Goal: Task Accomplishment & Management: Use online tool/utility

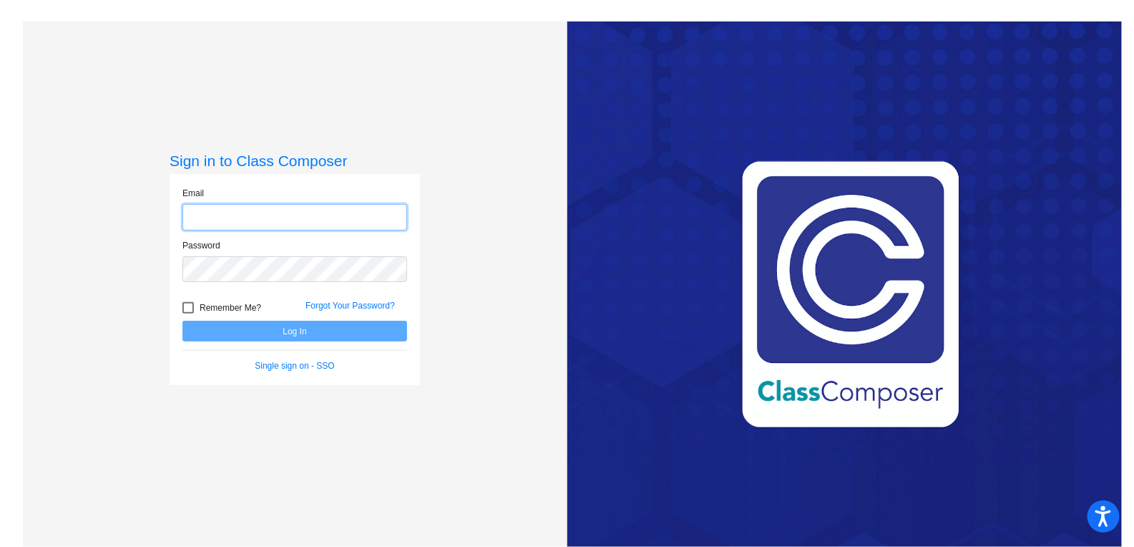
type input "[PERSON_NAME][EMAIL_ADDRESS][PERSON_NAME][DOMAIN_NAME]"
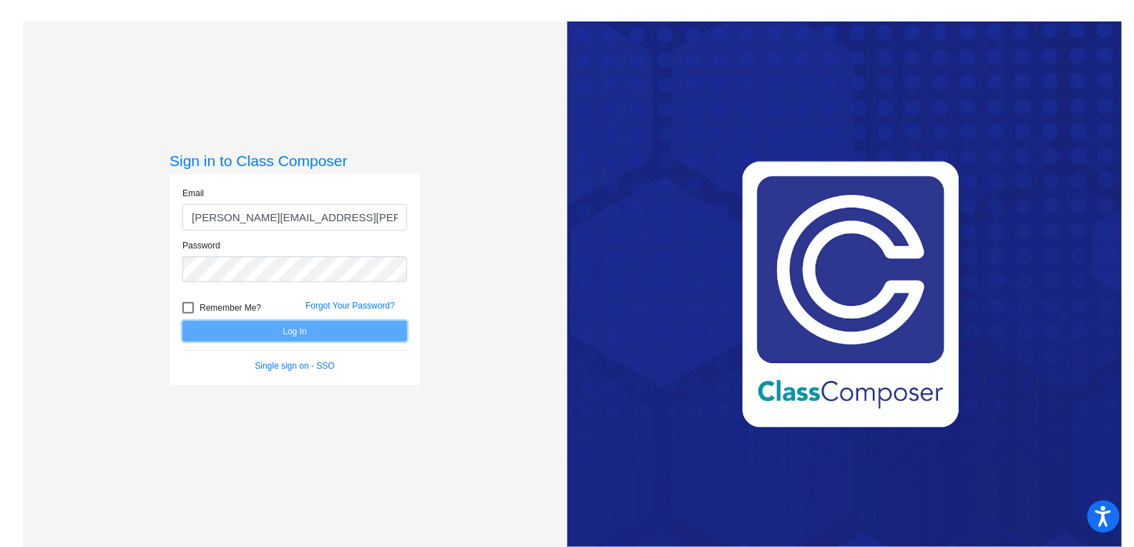
click at [236, 333] on button "Log In" at bounding box center [294, 331] width 225 height 21
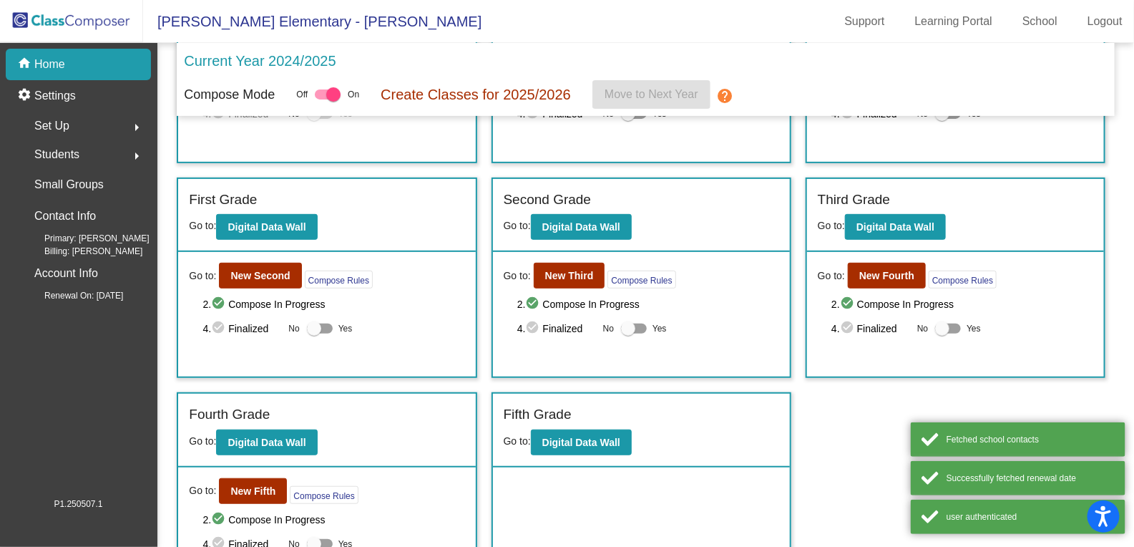
scroll to position [202, 0]
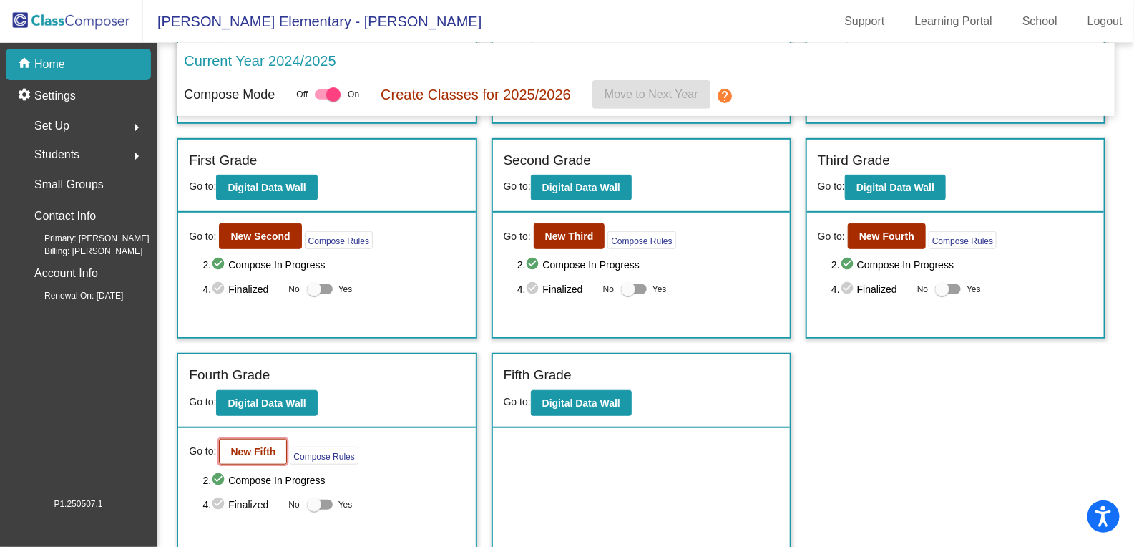
click at [258, 446] on b "New Fifth" at bounding box center [252, 451] width 45 height 11
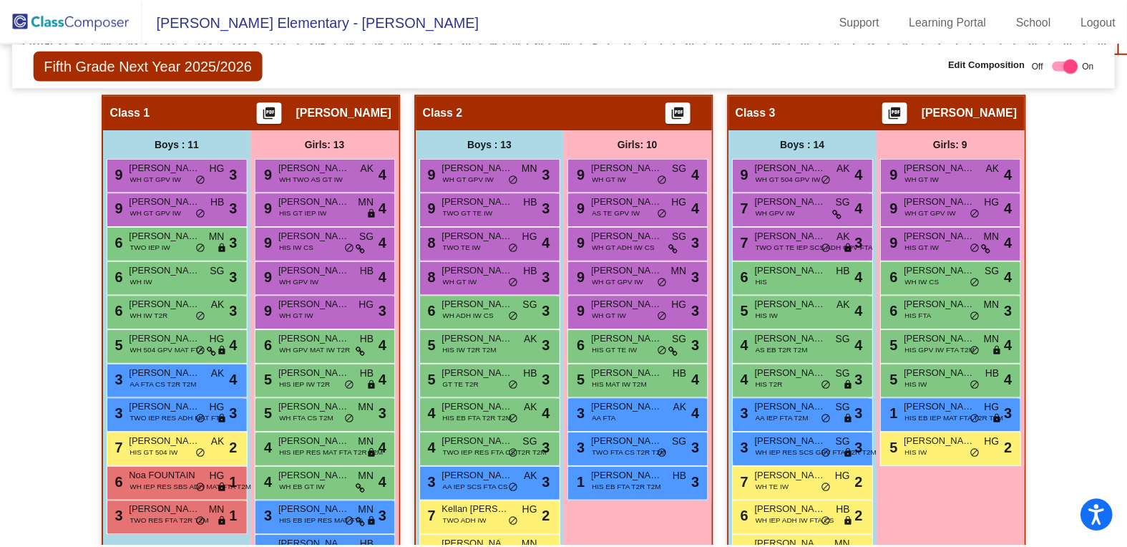
scroll to position [338, 0]
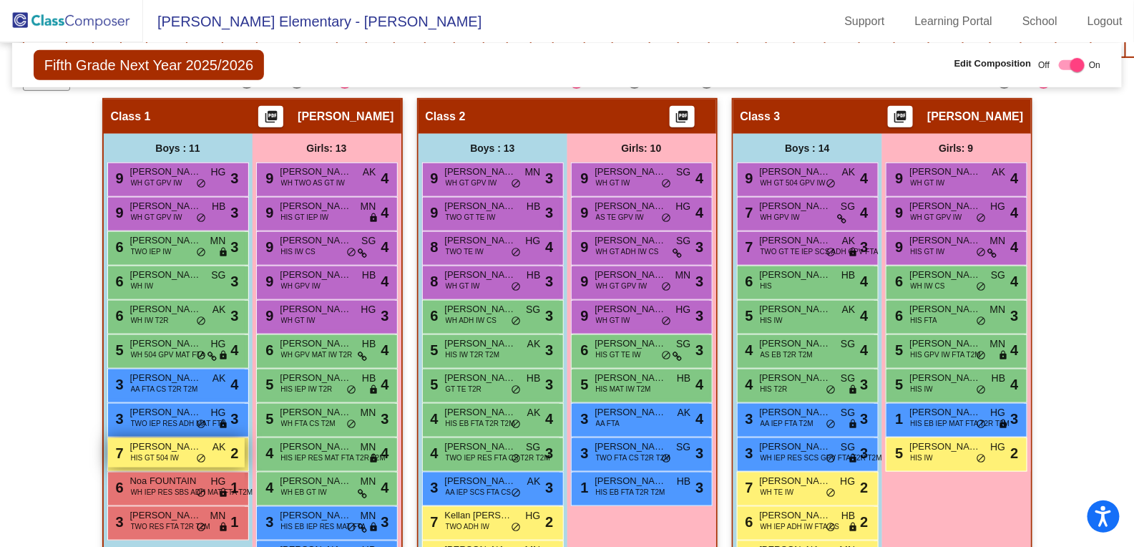
click at [160, 440] on span "[PERSON_NAME]" at bounding box center [166, 446] width 72 height 14
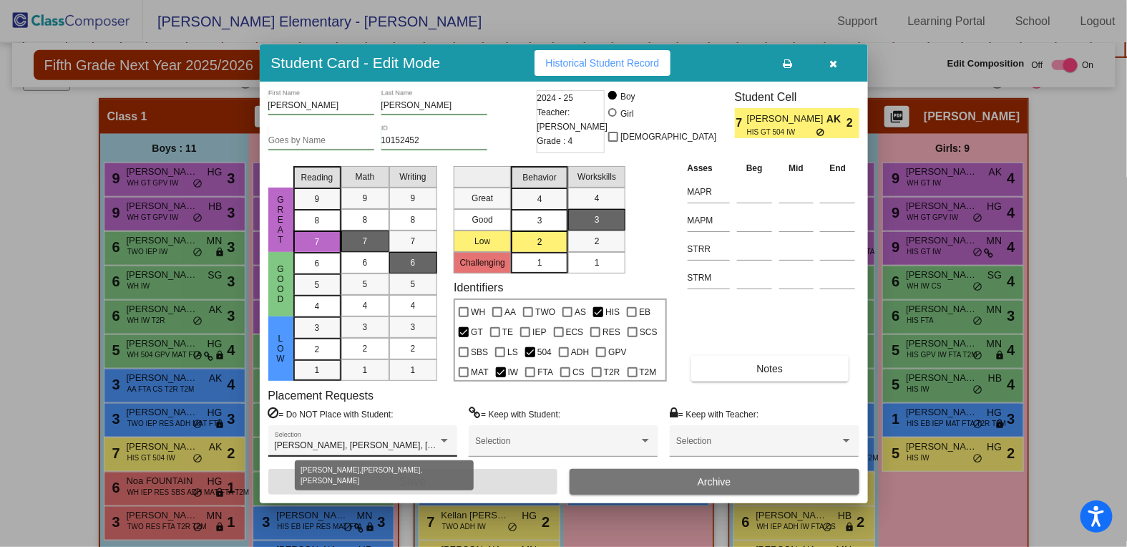
click at [442, 439] on div at bounding box center [444, 441] width 7 height 4
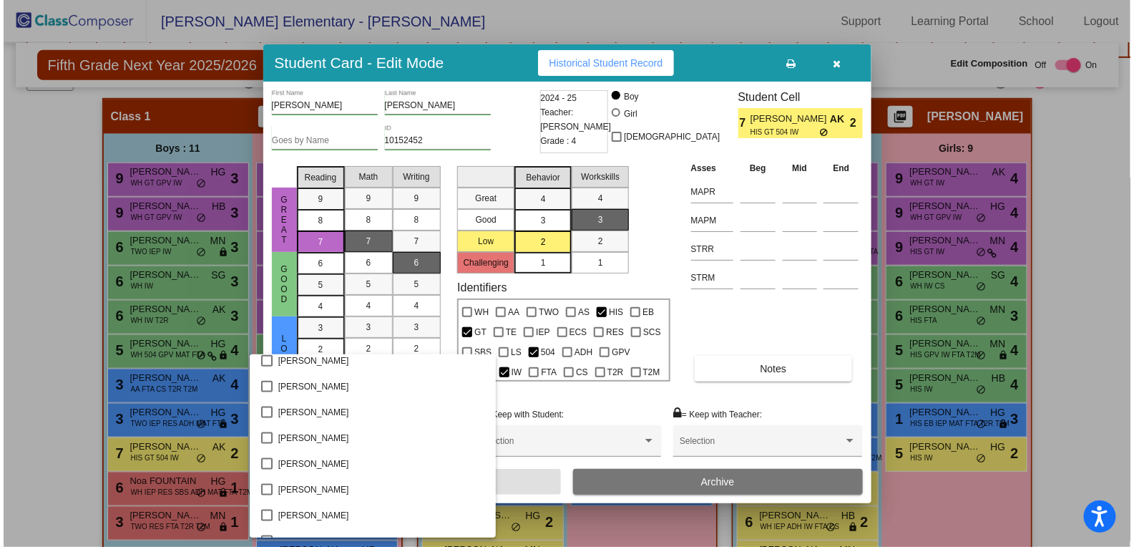
scroll to position [702, 0]
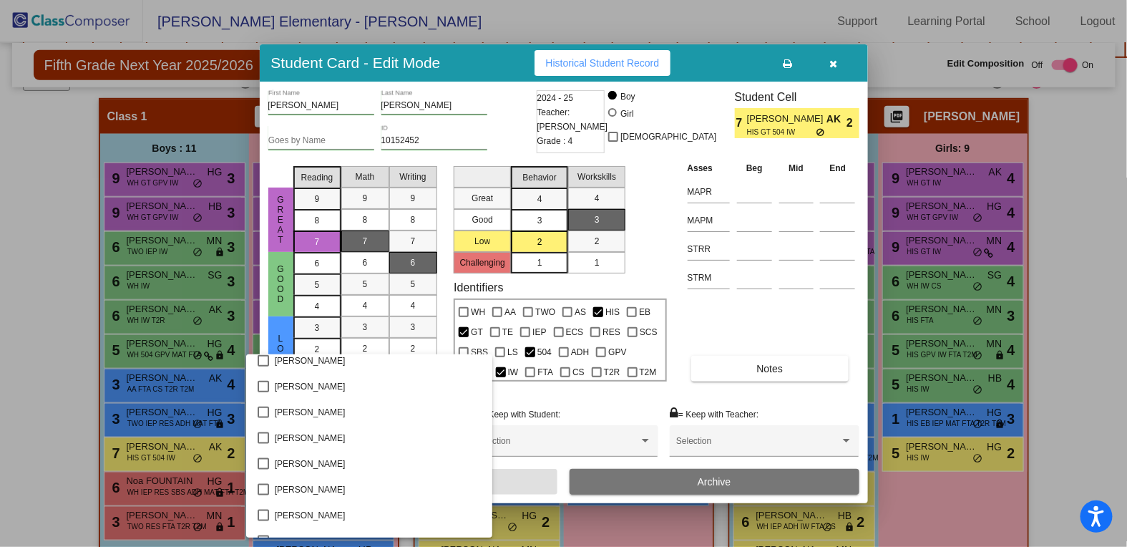
click at [601, 401] on div at bounding box center [563, 273] width 1127 height 547
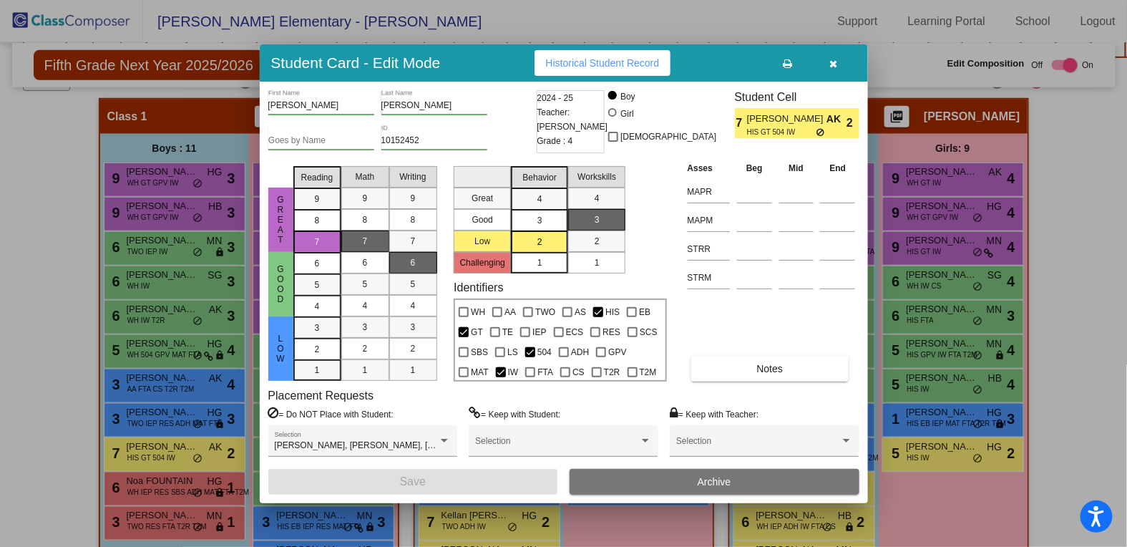
click at [834, 61] on icon "button" at bounding box center [833, 64] width 8 height 10
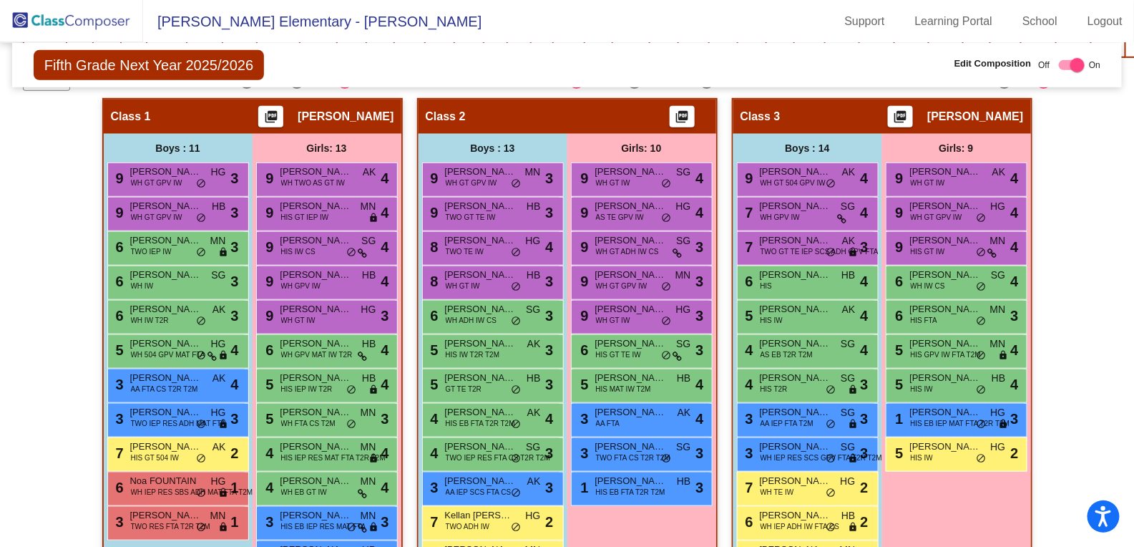
scroll to position [0, 0]
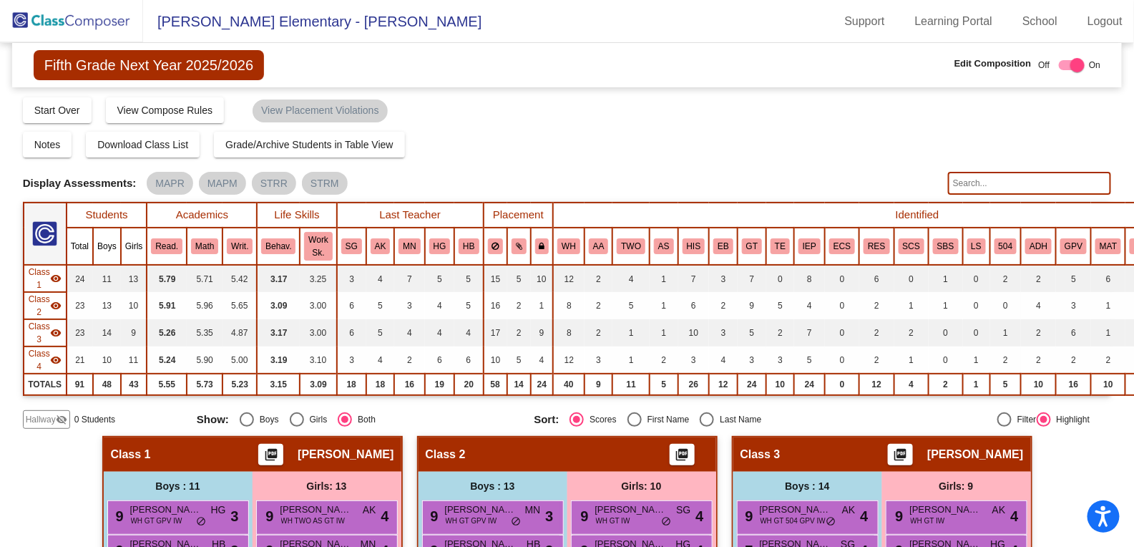
click at [65, 21] on img at bounding box center [71, 21] width 143 height 42
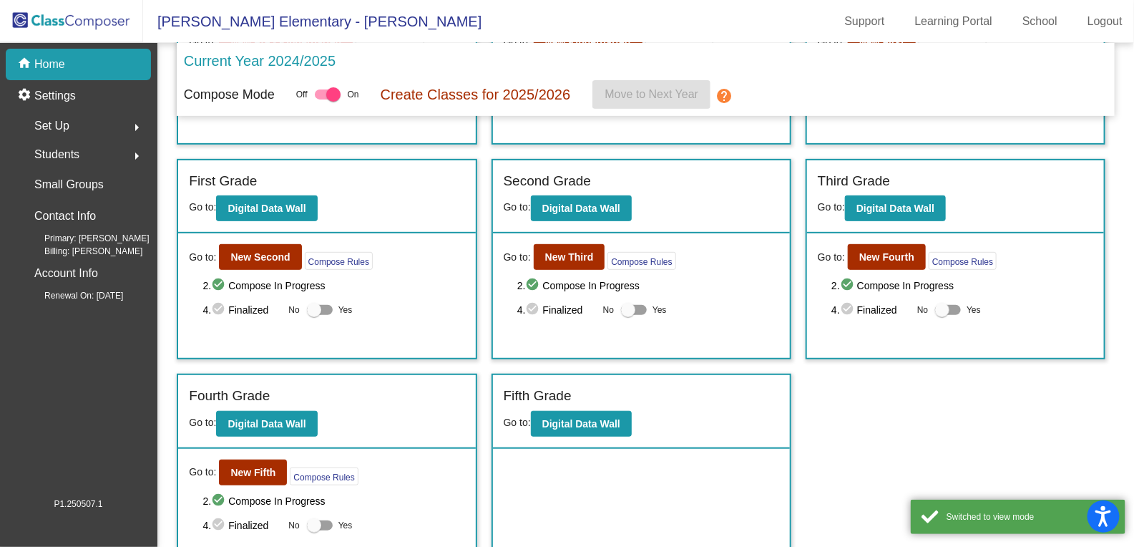
scroll to position [202, 0]
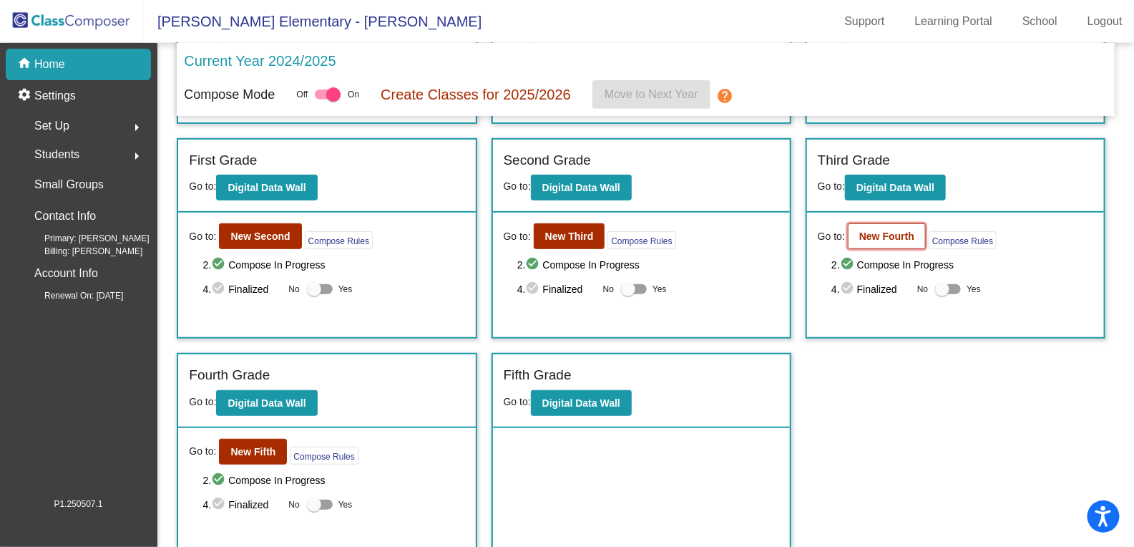
click at [892, 230] on b "New Fourth" at bounding box center [886, 235] width 55 height 11
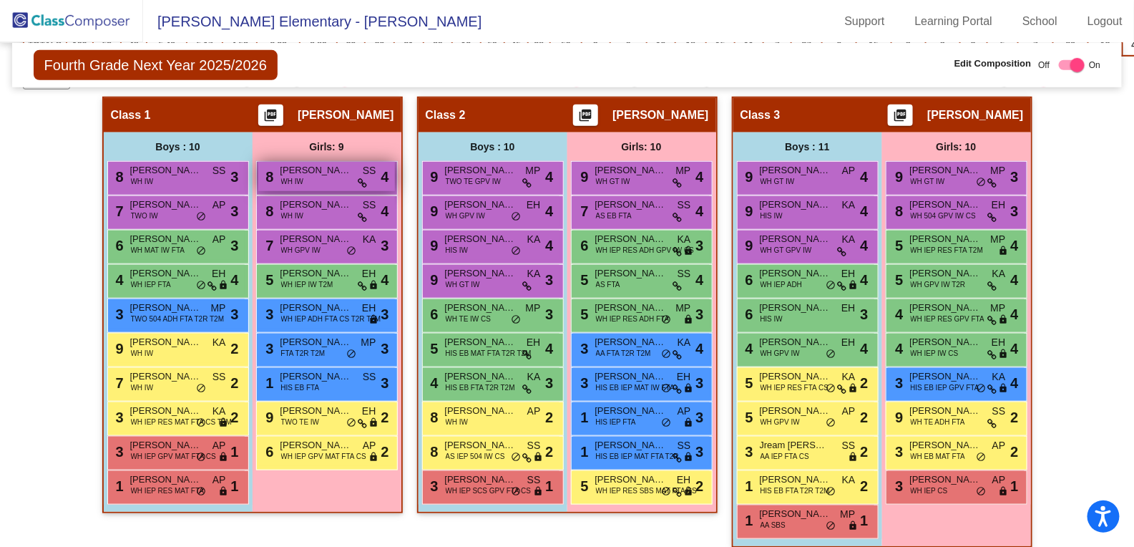
scroll to position [368, 0]
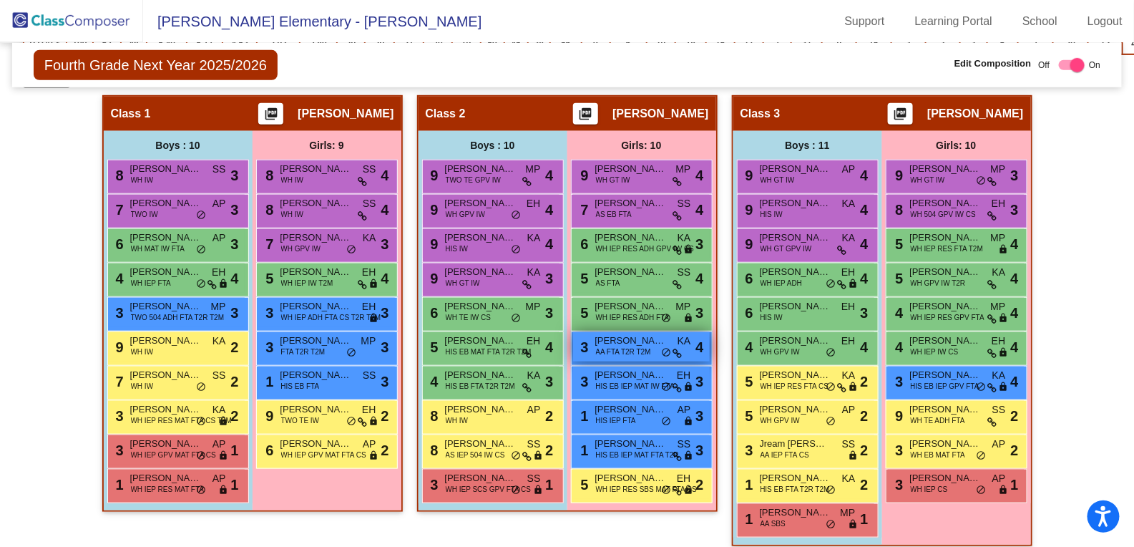
click at [643, 346] on span "AA FTA T2R T2M" at bounding box center [623, 351] width 55 height 11
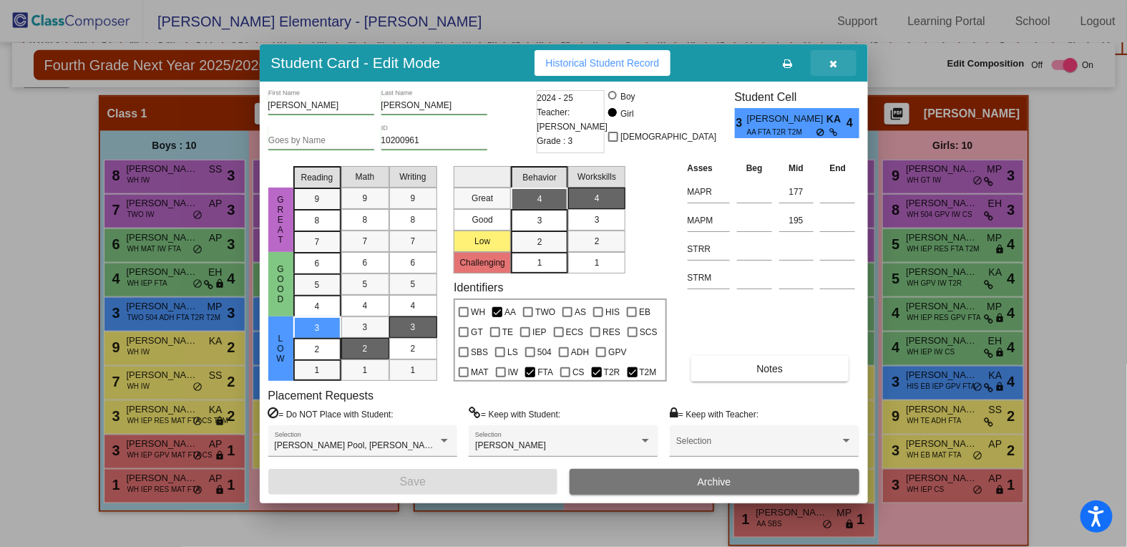
click at [836, 64] on icon "button" at bounding box center [833, 64] width 8 height 10
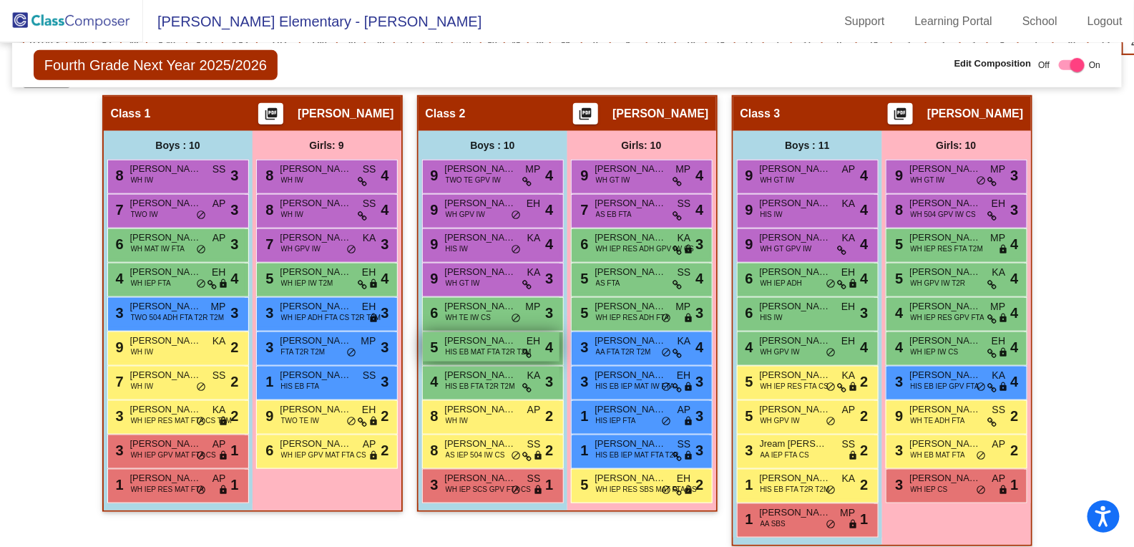
click at [467, 336] on span "[PERSON_NAME]" at bounding box center [481, 340] width 72 height 14
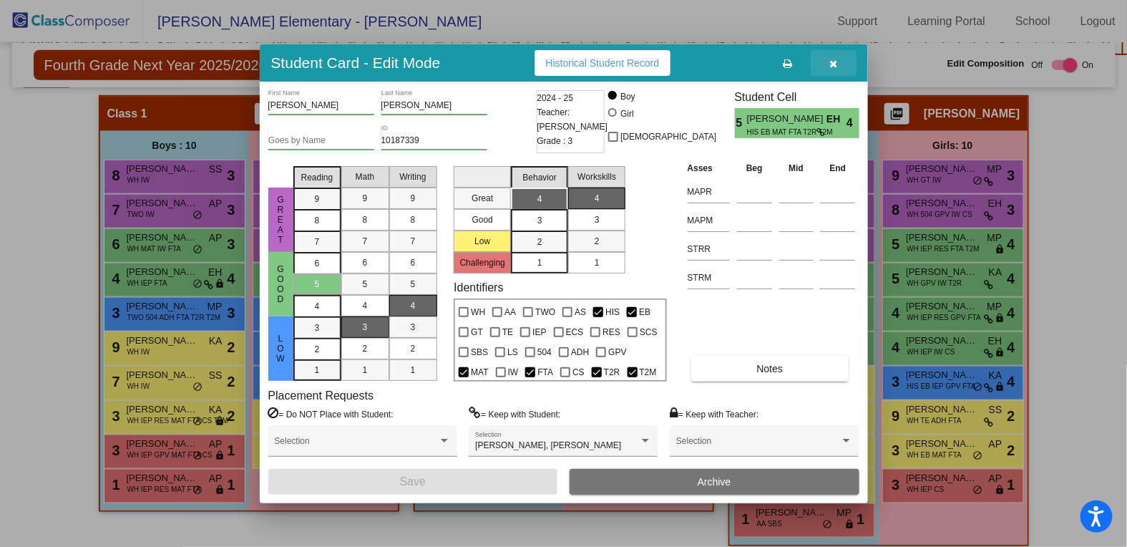
click at [837, 64] on icon "button" at bounding box center [833, 64] width 8 height 10
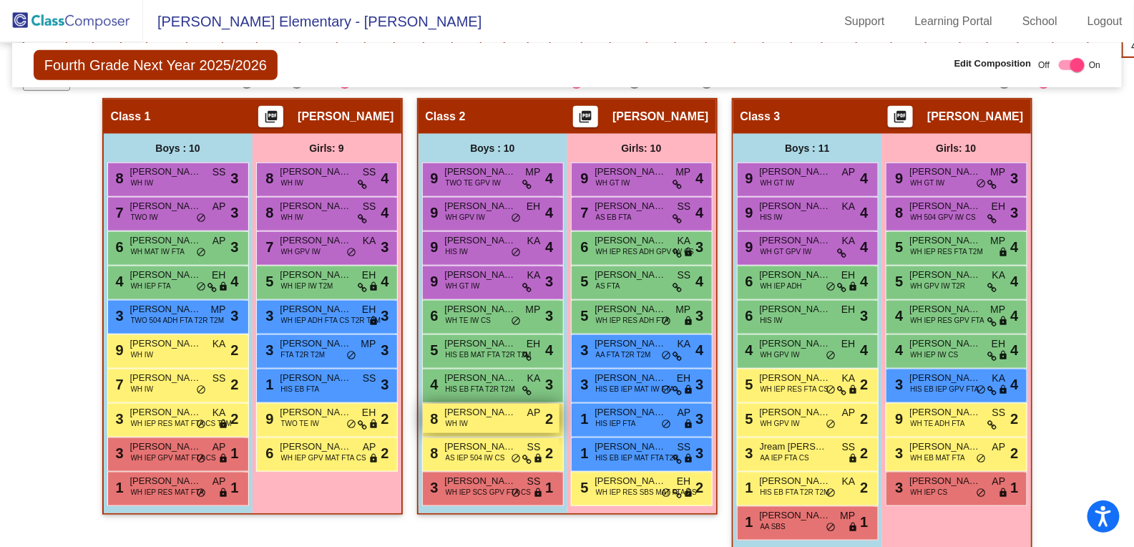
scroll to position [366, 0]
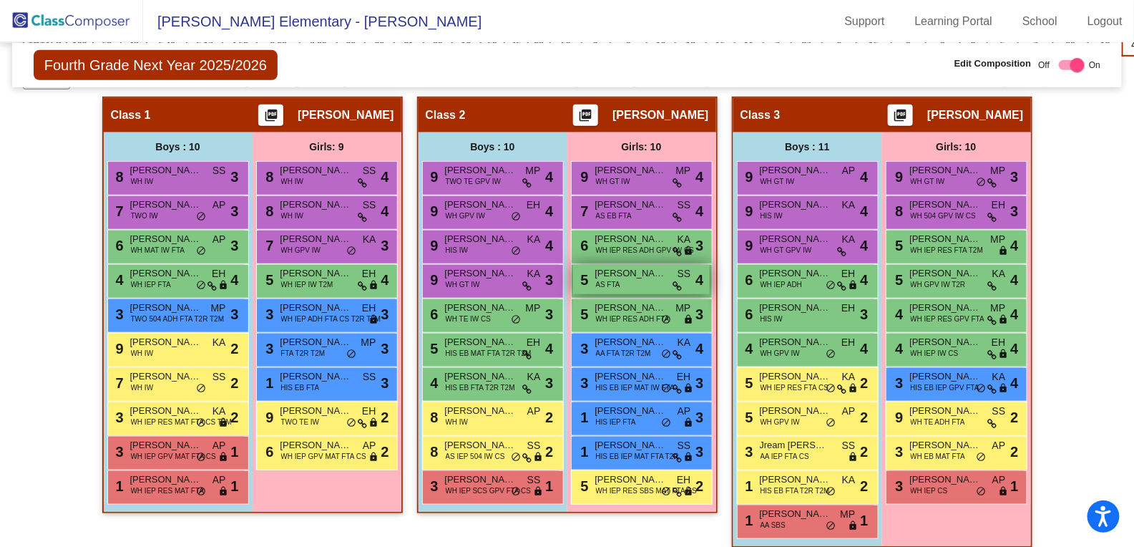
click at [626, 281] on div "5 Nirvighna [PERSON_NAME] AS FTA SS lock do_not_disturb_alt 4" at bounding box center [641, 279] width 137 height 29
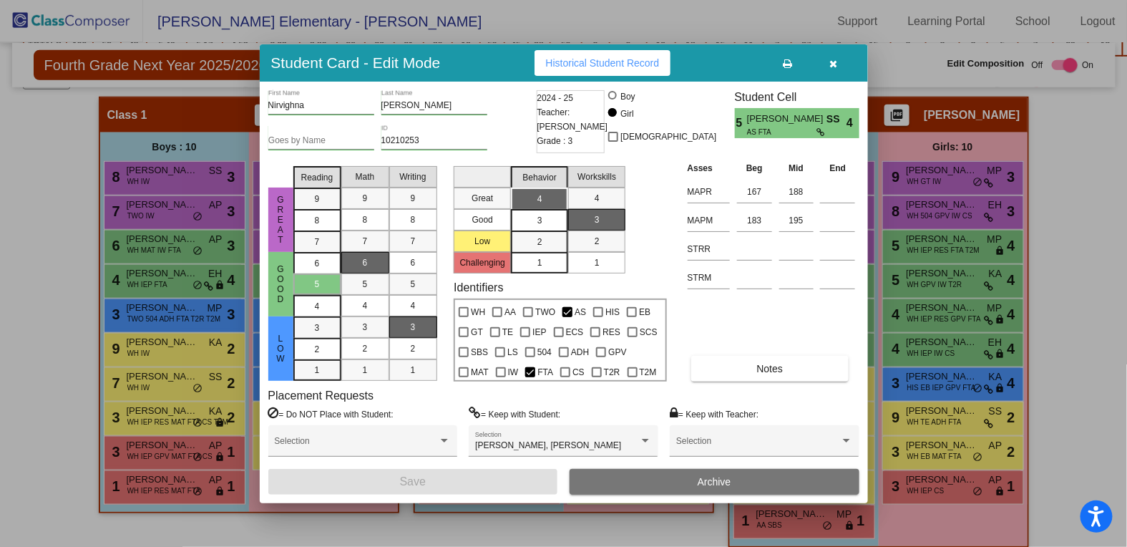
click at [831, 69] on icon "button" at bounding box center [833, 64] width 8 height 10
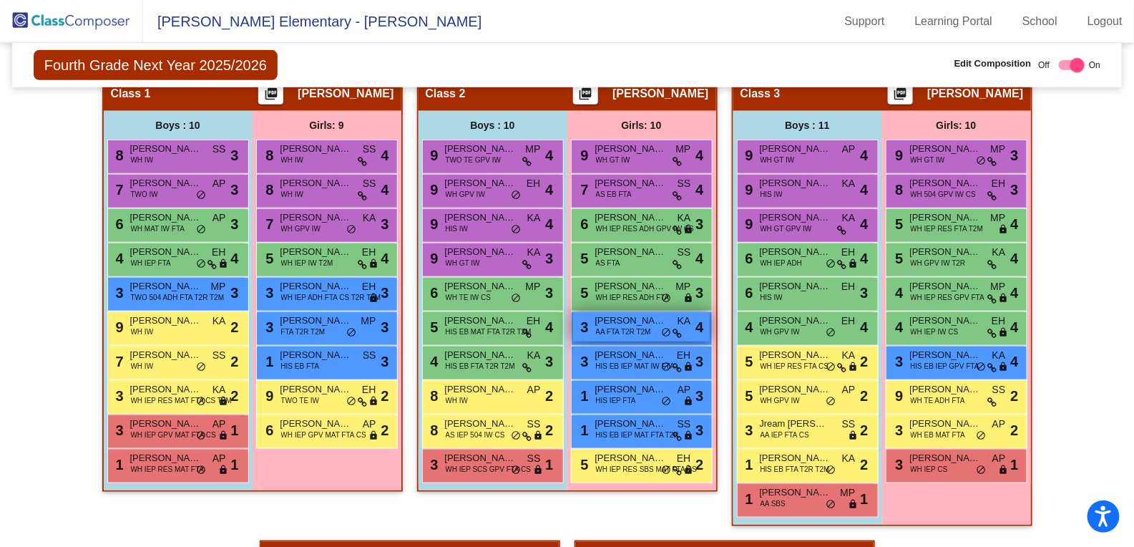
scroll to position [384, 0]
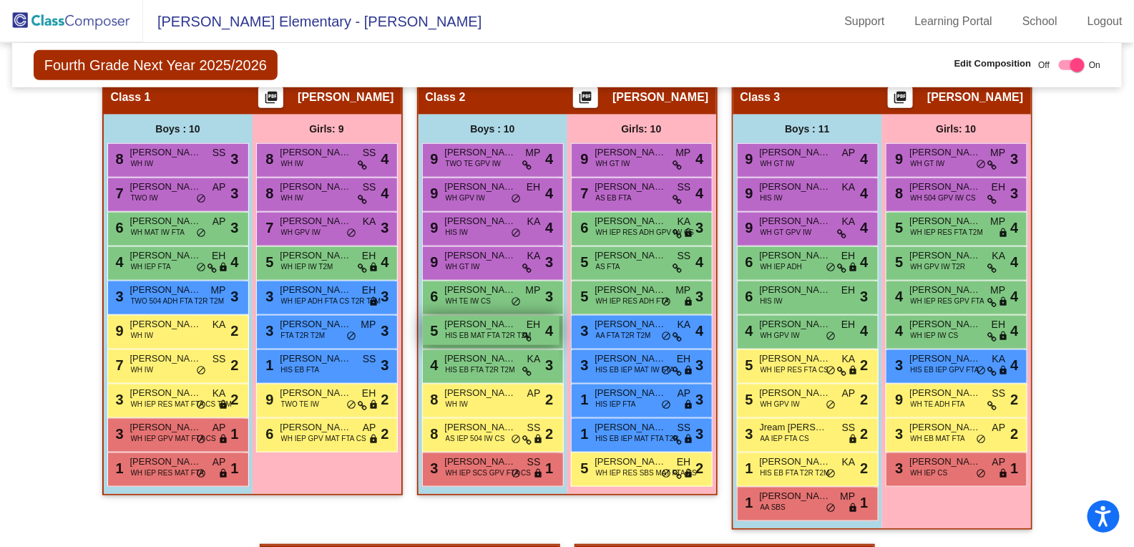
click at [476, 330] on span "HIS EB MAT FTA T2R T2M" at bounding box center [489, 335] width 86 height 11
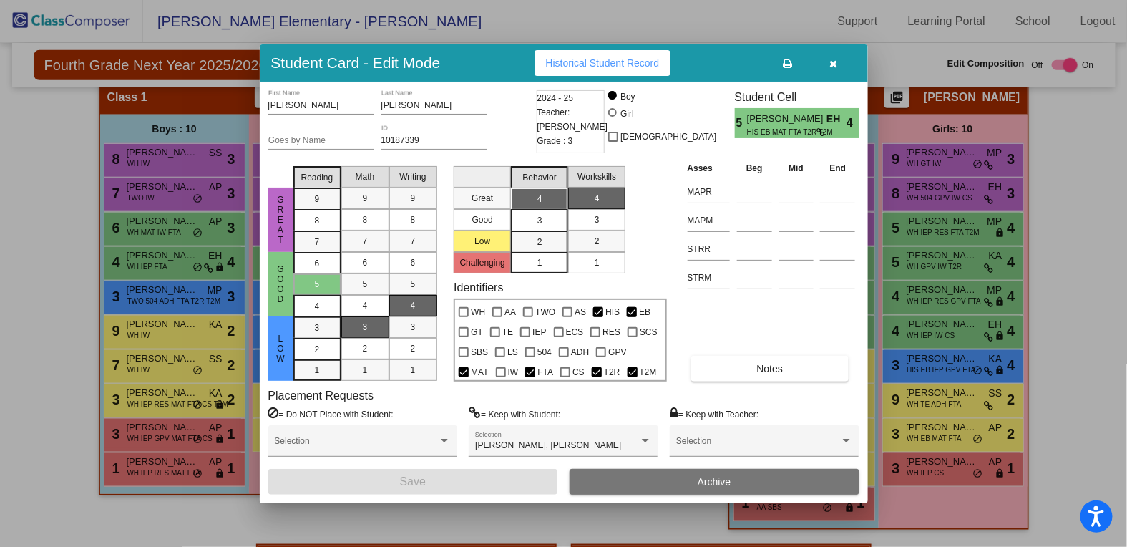
click at [831, 64] on icon "button" at bounding box center [833, 64] width 8 height 10
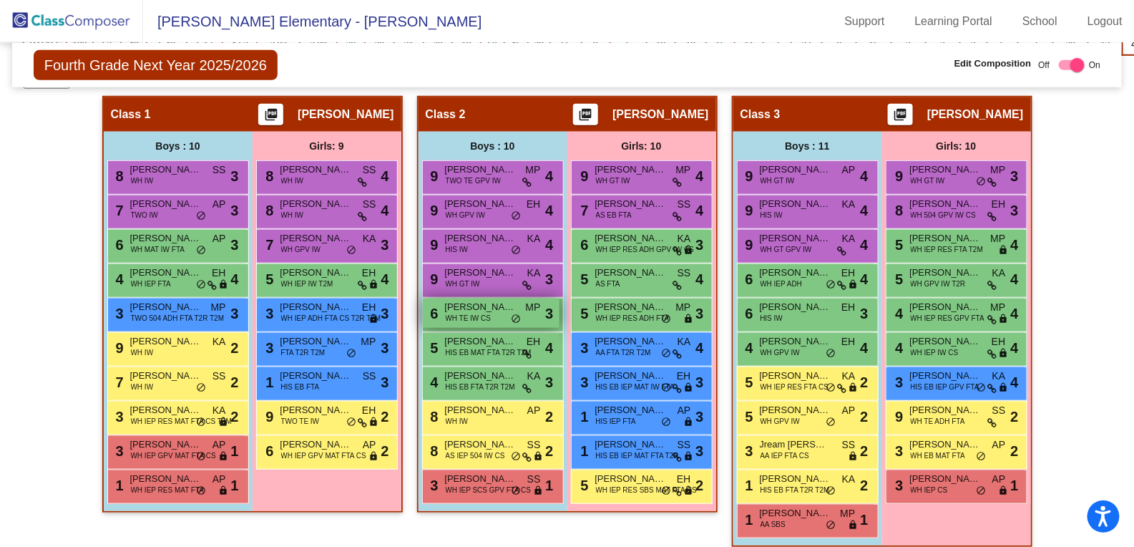
scroll to position [366, 0]
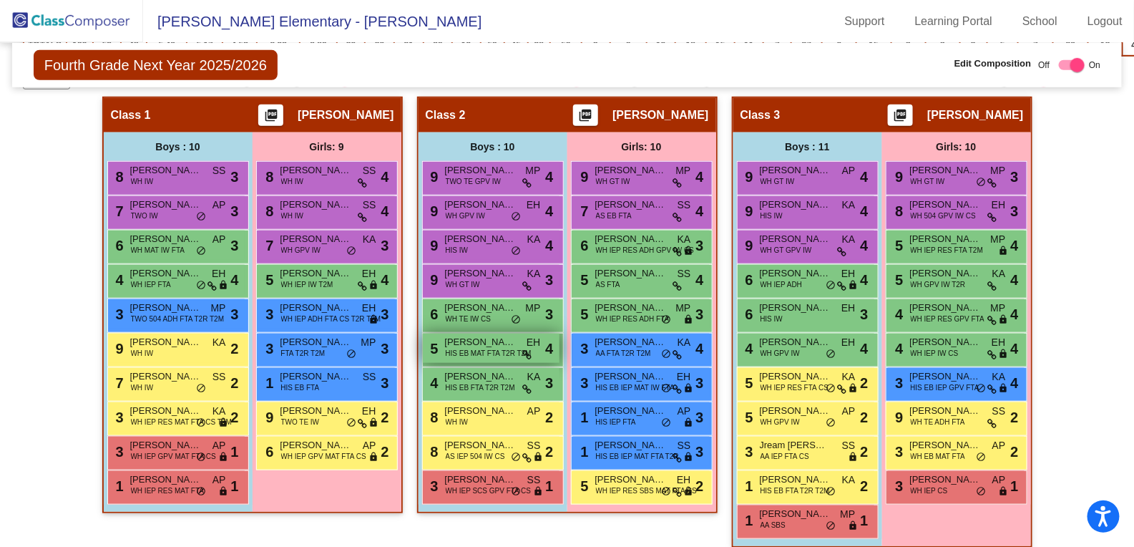
click at [502, 339] on span "[PERSON_NAME]" at bounding box center [481, 342] width 72 height 14
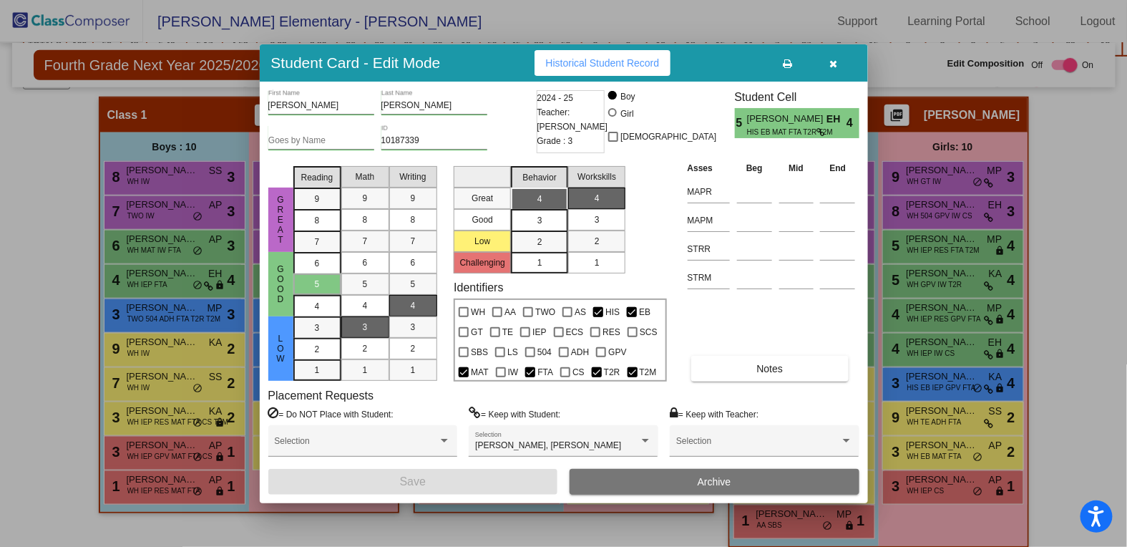
click at [830, 65] on icon "button" at bounding box center [833, 64] width 8 height 10
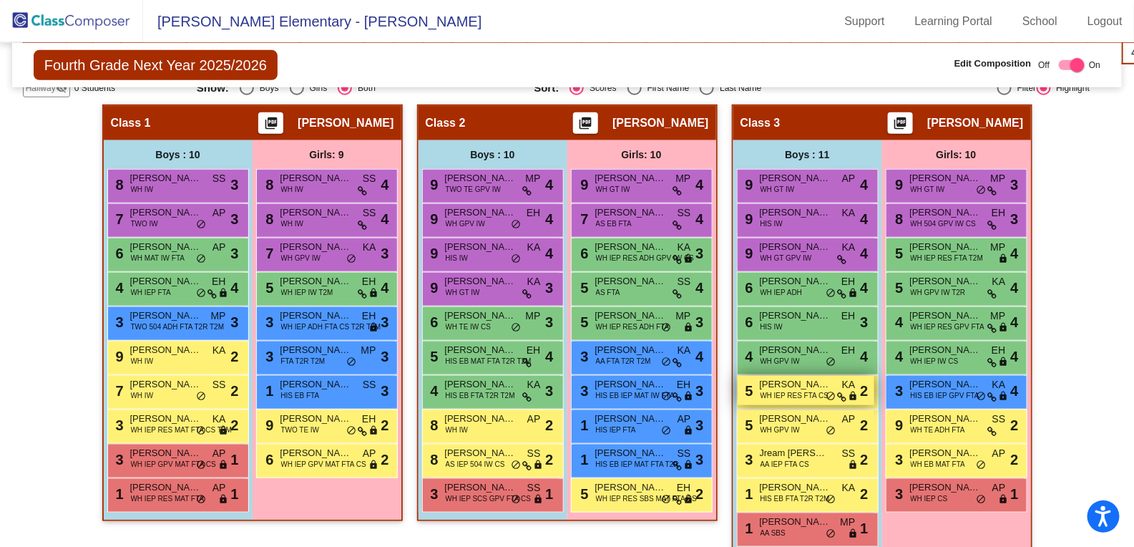
scroll to position [354, 0]
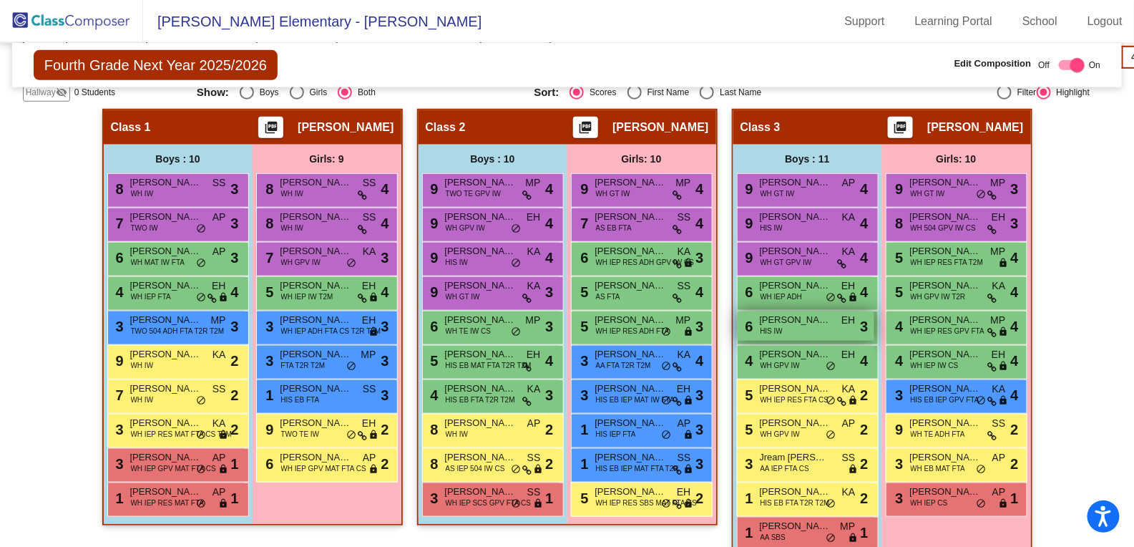
click at [790, 328] on div "6 [PERSON_NAME] HIS IW EH lock do_not_disturb_alt 3" at bounding box center [806, 325] width 137 height 29
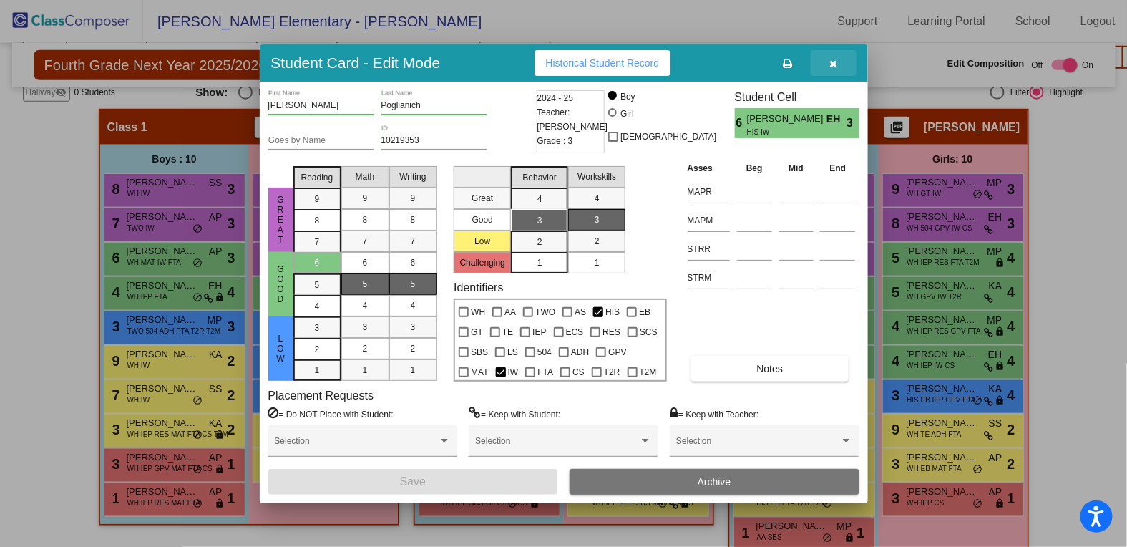
click at [835, 67] on icon "button" at bounding box center [833, 64] width 8 height 10
